Goal: Task Accomplishment & Management: Manage account settings

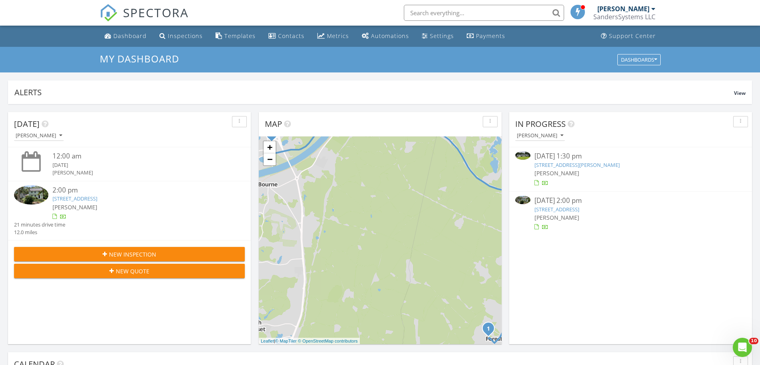
click at [75, 195] on link "23 Checkerberry Ln, Sandwich, MA 02644" at bounding box center [74, 198] width 45 height 7
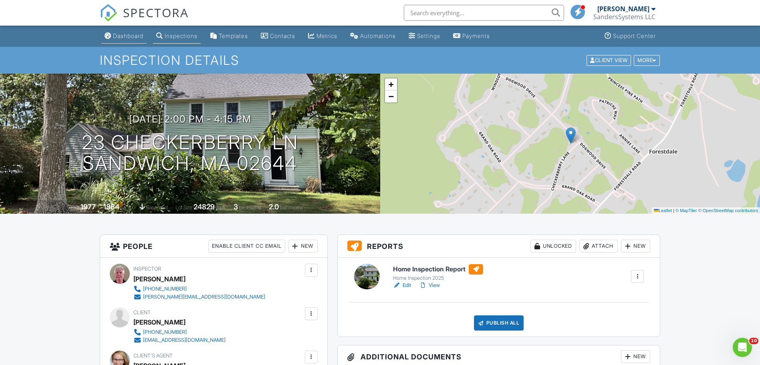
click at [136, 34] on div "Dashboard" at bounding box center [128, 35] width 30 height 7
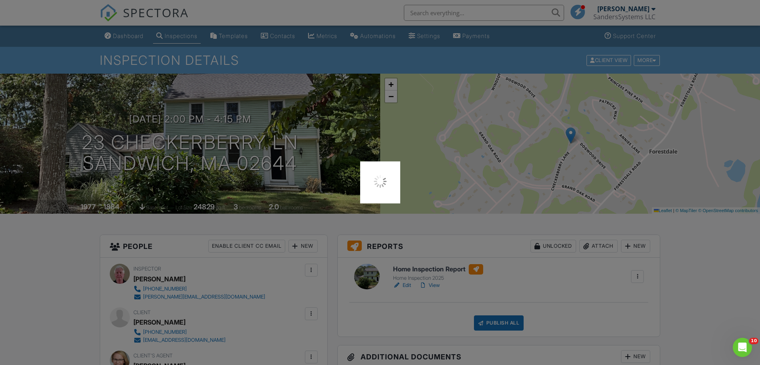
scroll to position [15, 0]
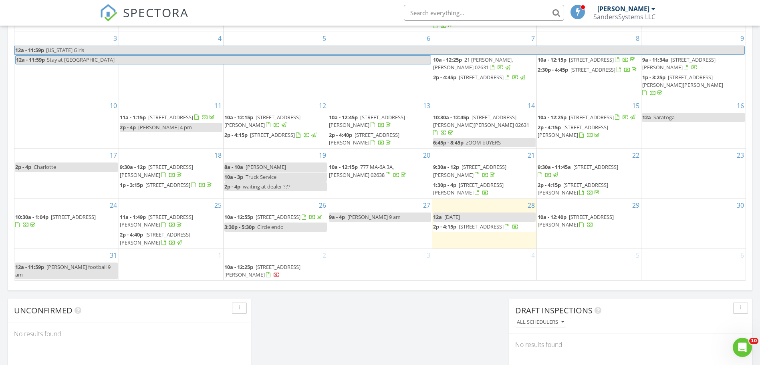
scroll to position [463, 0]
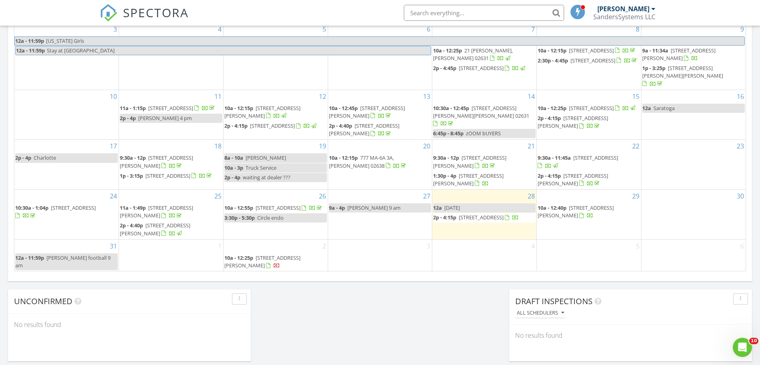
click at [494, 172] on span "11 Eight Lots Rd , Sutton 01590" at bounding box center [468, 179] width 70 height 15
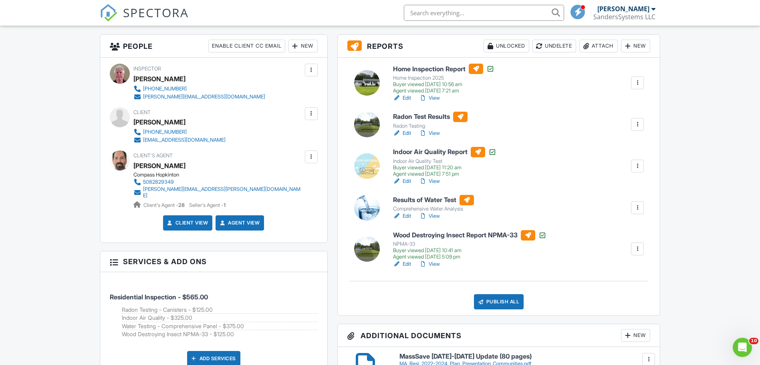
click at [401, 132] on link "Edit" at bounding box center [402, 133] width 18 height 8
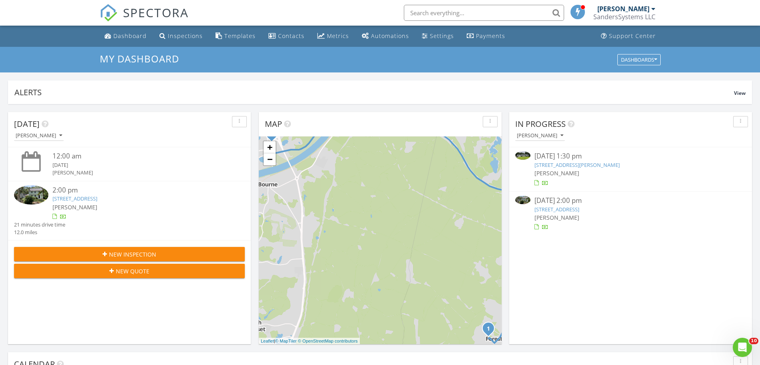
click at [551, 162] on link "[STREET_ADDRESS][PERSON_NAME]" at bounding box center [576, 164] width 85 height 7
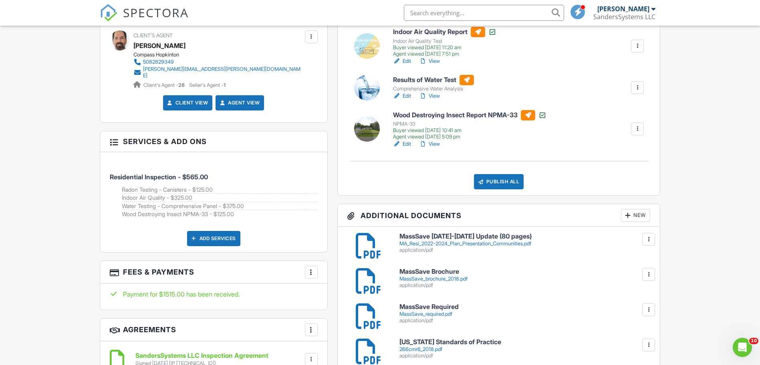
click at [628, 219] on div at bounding box center [628, 215] width 8 height 8
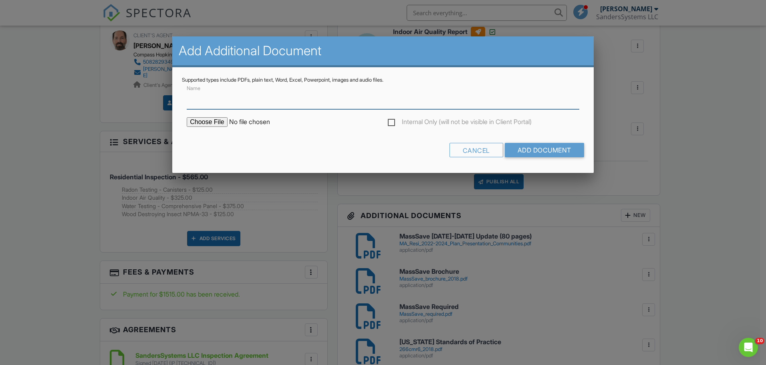
click at [236, 104] on input "Name" at bounding box center [383, 100] width 393 height 20
type input "Radon Report"
click at [219, 121] on input "file" at bounding box center [255, 122] width 136 height 10
type input "C:\fakepath\radon.pdf"
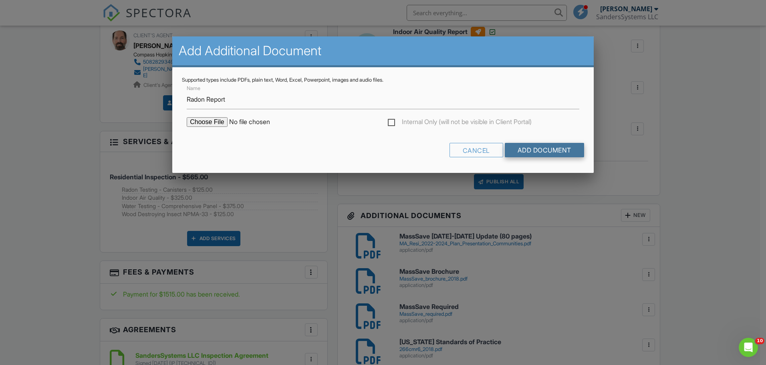
click at [551, 149] on input "Add Document" at bounding box center [544, 150] width 79 height 14
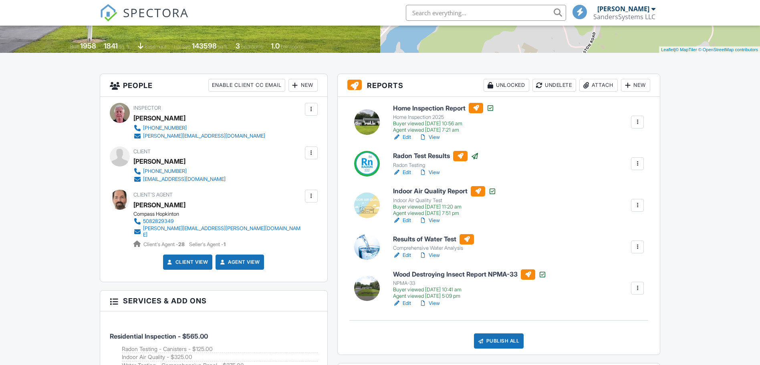
scroll to position [240, 0]
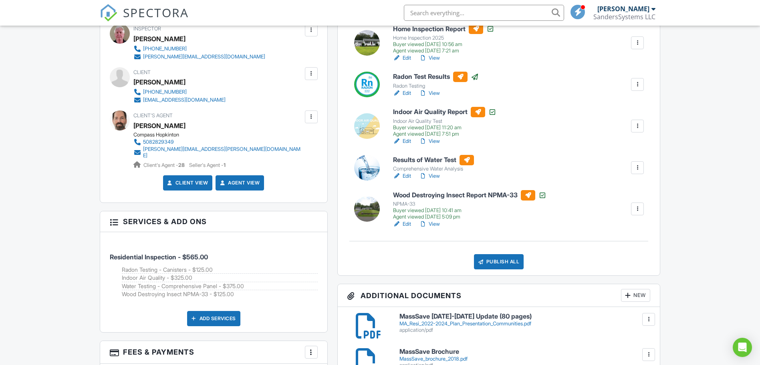
click at [403, 177] on link "Edit" at bounding box center [402, 176] width 18 height 8
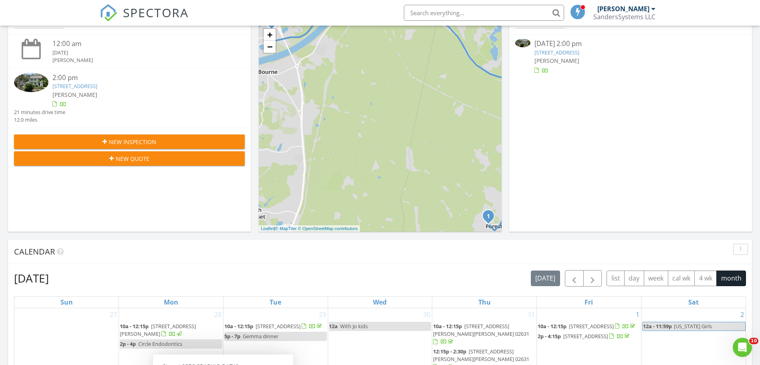
scroll to position [40, 0]
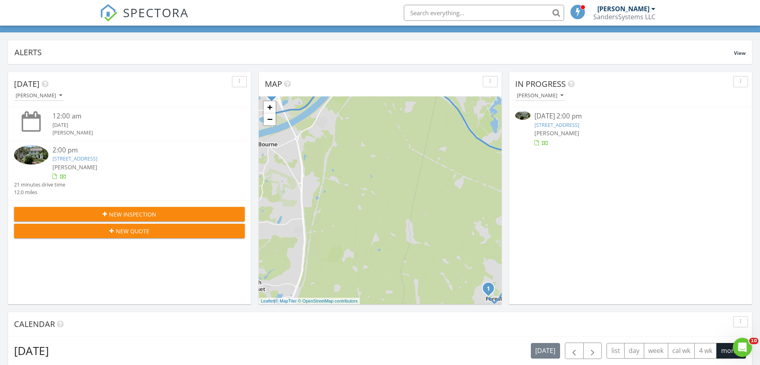
click at [85, 160] on link "[STREET_ADDRESS]" at bounding box center [74, 158] width 45 height 7
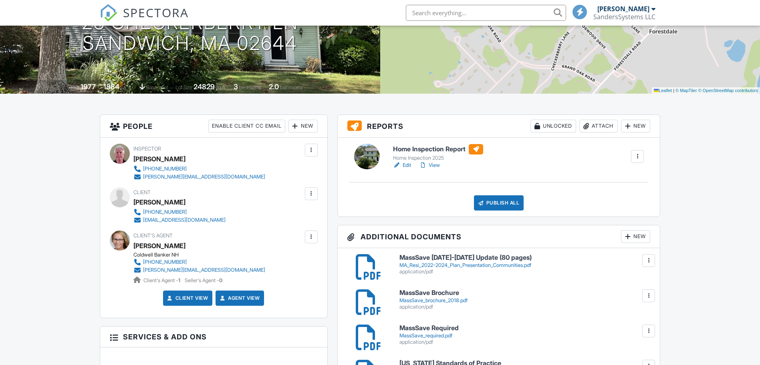
drag, startPoint x: 401, startPoint y: 185, endPoint x: 409, endPoint y: 166, distance: 20.3
click at [409, 166] on link "Edit" at bounding box center [402, 165] width 18 height 8
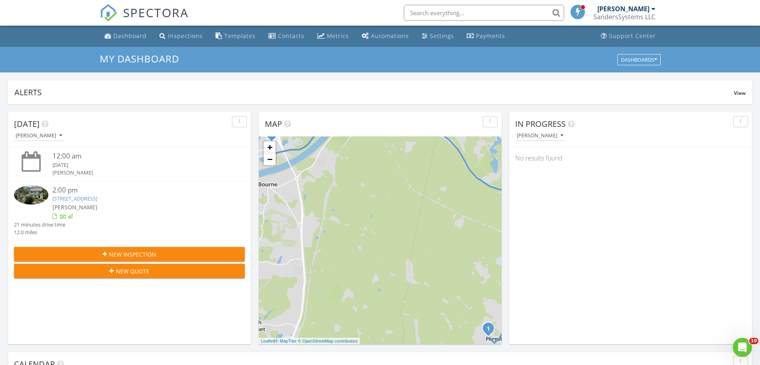
click at [97, 201] on link "23 Checkerberry Ln, Sandwich, MA 02644" at bounding box center [74, 198] width 45 height 7
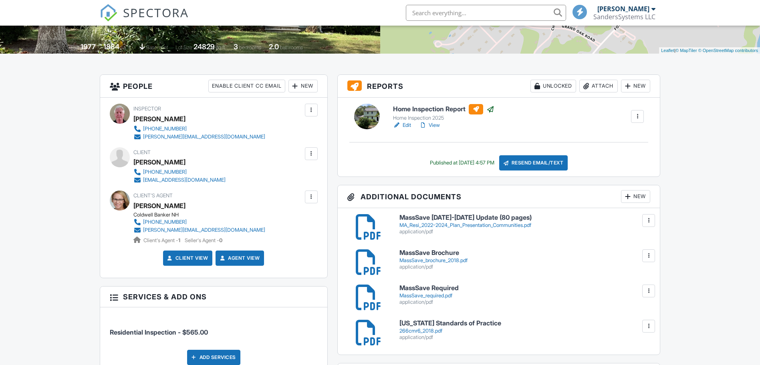
scroll to position [160, 0]
click at [304, 85] on div "New" at bounding box center [302, 86] width 29 height 13
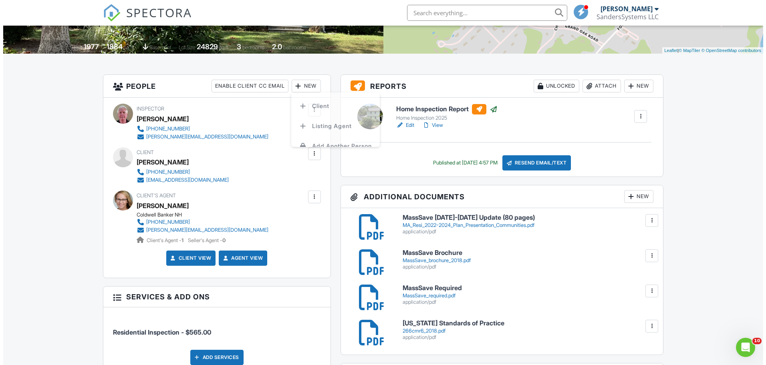
scroll to position [0, 0]
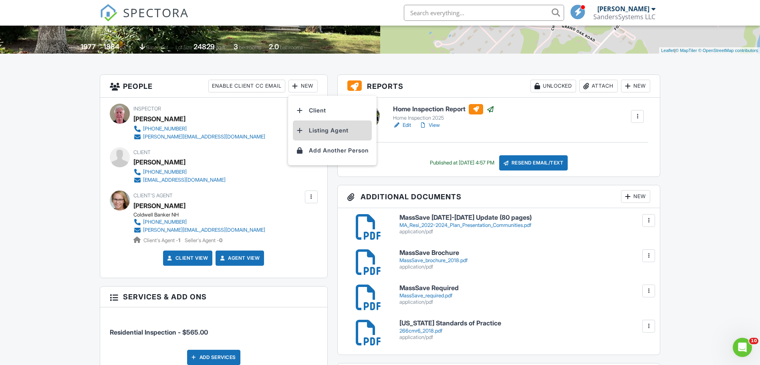
click at [321, 131] on li "Listing Agent" at bounding box center [332, 131] width 79 height 20
